Goal: Transaction & Acquisition: Book appointment/travel/reservation

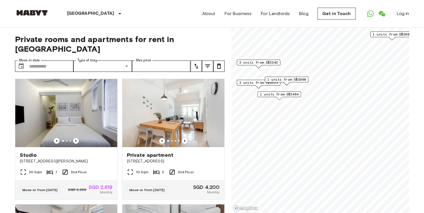
click at [276, 94] on span "1 units from S$2484" at bounding box center [279, 94] width 39 height 5
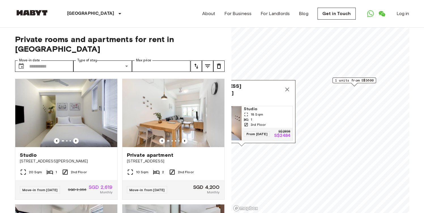
click at [357, 80] on span "1 units from S$3600" at bounding box center [354, 80] width 39 height 5
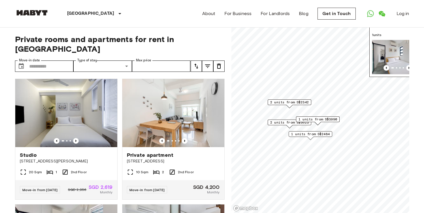
click at [290, 123] on span "2 units from S$3623" at bounding box center [289, 122] width 39 height 5
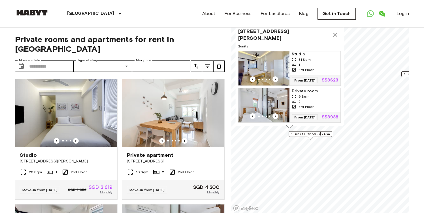
click at [337, 33] on icon "Map marker" at bounding box center [335, 35] width 4 height 4
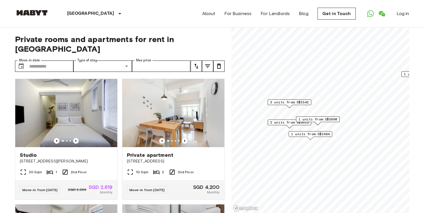
click at [296, 102] on span "2 units from S$2342" at bounding box center [289, 101] width 39 height 5
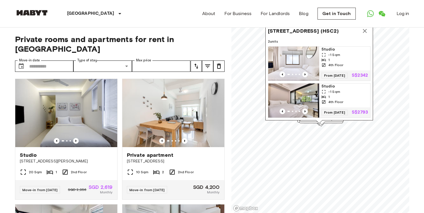
click at [366, 27] on div "About For Business For Landlords Blog Get in Touch Log in" at bounding box center [305, 13] width 207 height 27
click at [366, 28] on icon "Map marker" at bounding box center [365, 30] width 7 height 7
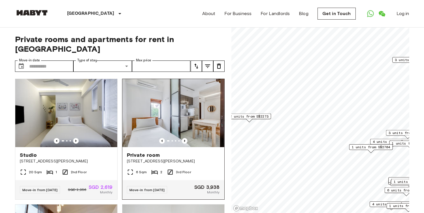
click at [213, 103] on div "Private rooms and apartments for rent in [GEOGRAPHIC_DATA] Move-in date ​ Move-…" at bounding box center [212, 119] width 394 height 185
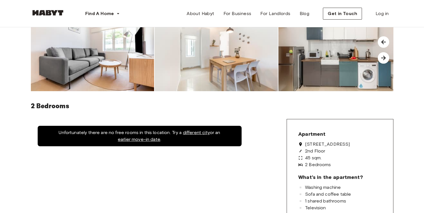
scroll to position [88, 0]
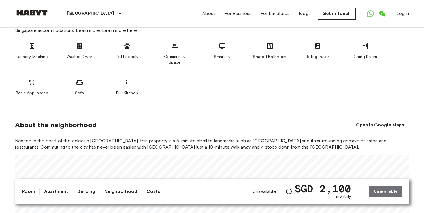
scroll to position [227, 0]
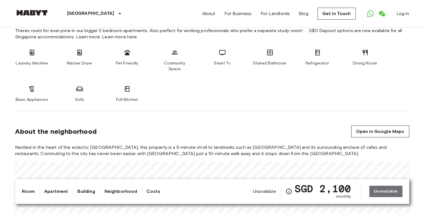
click at [272, 190] on span "Unavailable" at bounding box center [264, 191] width 23 height 6
click at [383, 192] on div "Unavailable SGD 2,100 monthly Unavailable" at bounding box center [327, 191] width 149 height 16
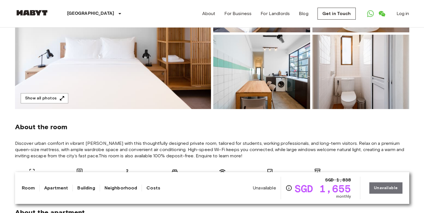
scroll to position [120, 0]
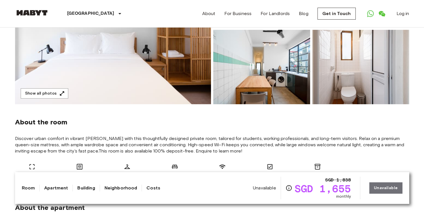
click at [389, 190] on div "Unavailable SGD 1,838 SGD 1,655 monthly Unavailable" at bounding box center [327, 187] width 149 height 23
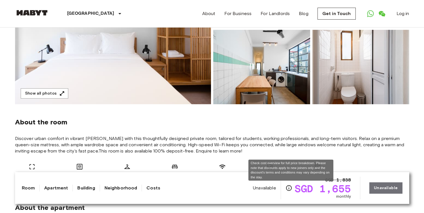
click at [291, 189] on icon "Check cost overview for full price breakdown. Please note that discounts apply …" at bounding box center [289, 187] width 7 height 7
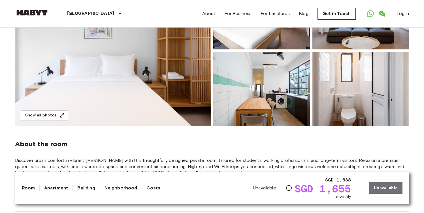
scroll to position [94, 0]
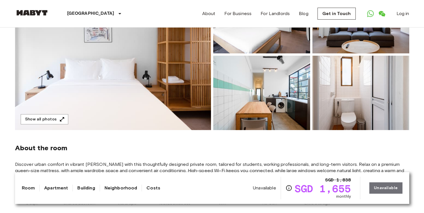
click at [178, 82] on img at bounding box center [113, 54] width 196 height 151
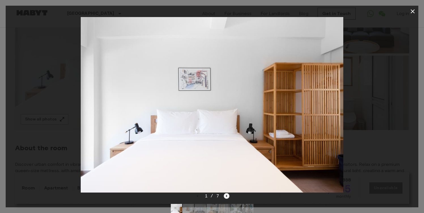
click at [226, 195] on icon "Next image" at bounding box center [227, 196] width 6 height 6
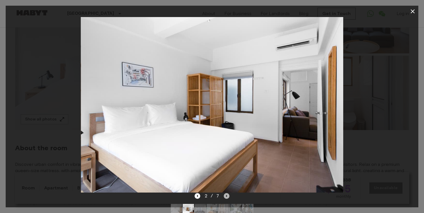
click at [226, 195] on icon "Next image" at bounding box center [227, 196] width 6 height 6
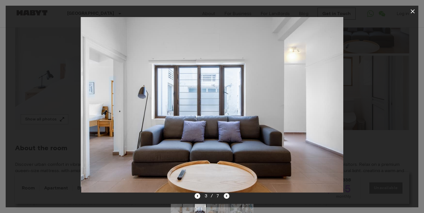
click at [226, 195] on icon "Next image" at bounding box center [227, 196] width 6 height 6
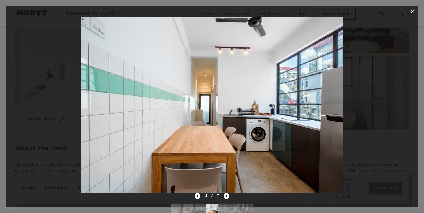
click at [226, 195] on icon "Next image" at bounding box center [227, 196] width 6 height 6
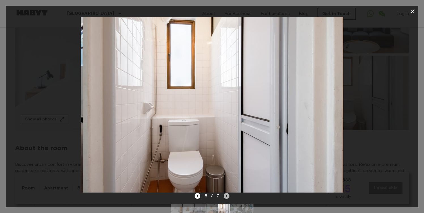
click at [226, 195] on icon "Next image" at bounding box center [227, 196] width 6 height 6
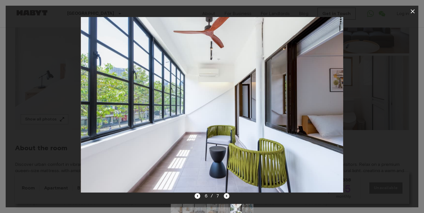
click at [226, 195] on icon "Next image" at bounding box center [227, 196] width 6 height 6
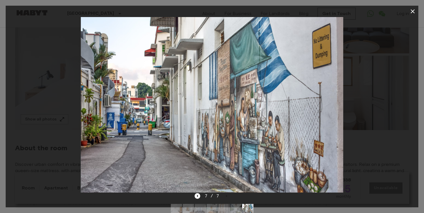
click at [225, 195] on div "7 / 7" at bounding box center [212, 195] width 35 height 7
click at [412, 14] on icon "button" at bounding box center [412, 11] width 7 height 7
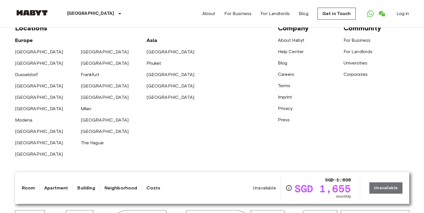
scroll to position [1516, 0]
